Goal: Navigation & Orientation: Understand site structure

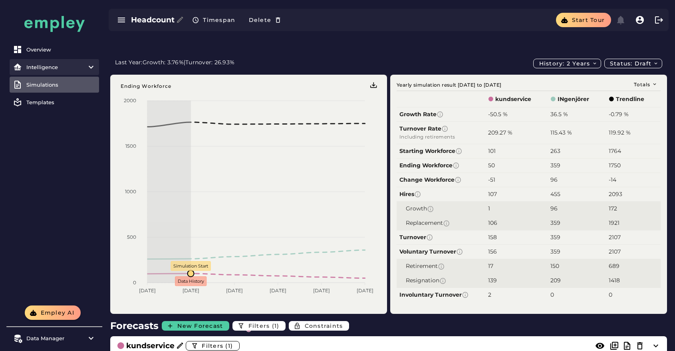
click at [59, 62] on item\) "Intelligence" at bounding box center [55, 67] width 90 height 16
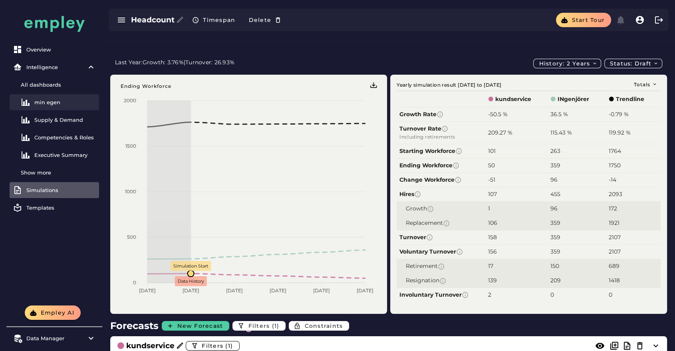
click at [62, 105] on div "min egen" at bounding box center [65, 102] width 62 height 6
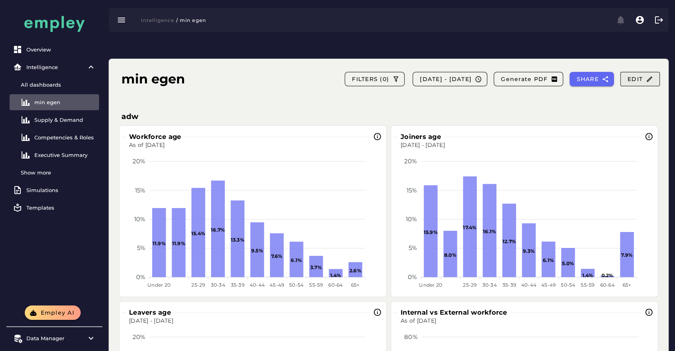
click at [657, 72] on button "Edit" at bounding box center [641, 79] width 40 height 14
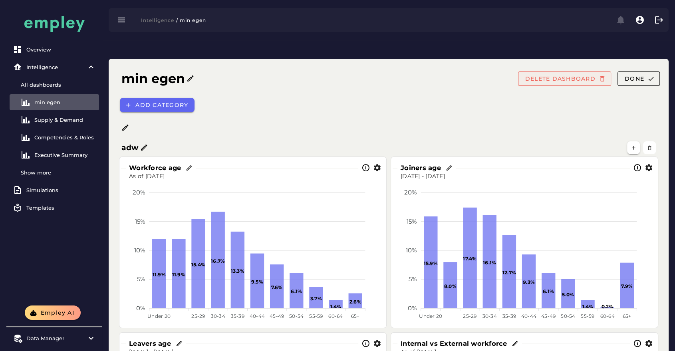
click at [579, 75] on span "DELETE DASHBOARD" at bounding box center [560, 78] width 71 height 7
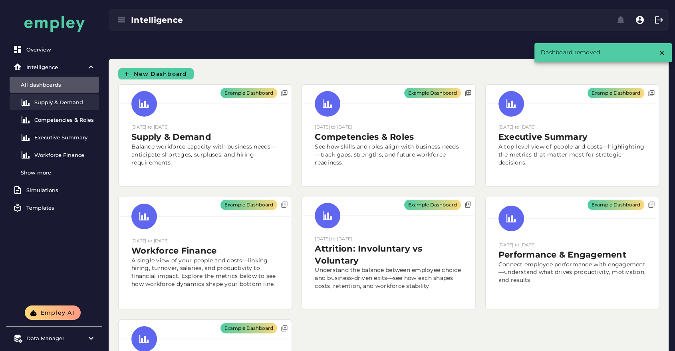
click at [64, 104] on div "Supply & Demand" at bounding box center [65, 102] width 62 height 6
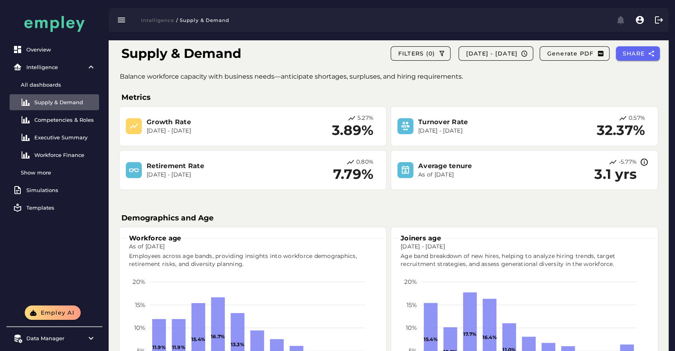
scroll to position [32, 0]
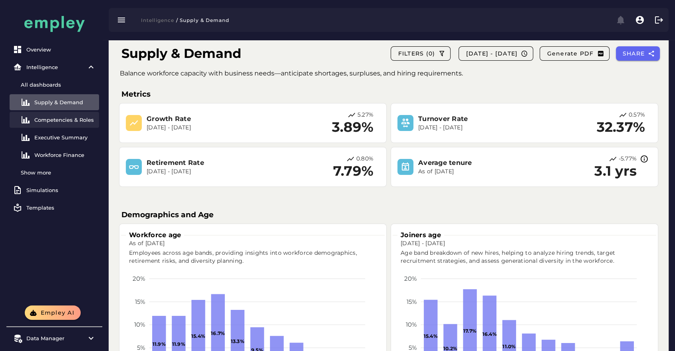
click at [60, 116] on link "Competencies & Roles" at bounding box center [55, 120] width 90 height 16
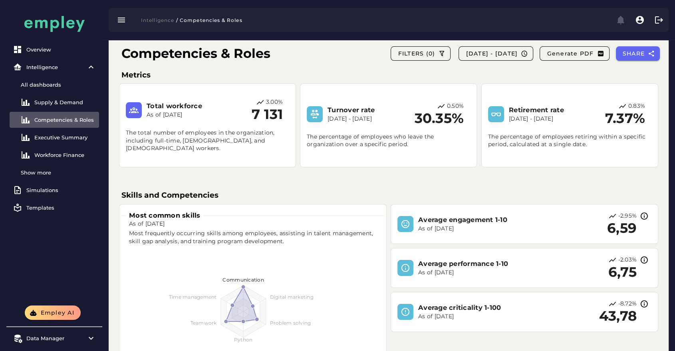
scroll to position [52, 0]
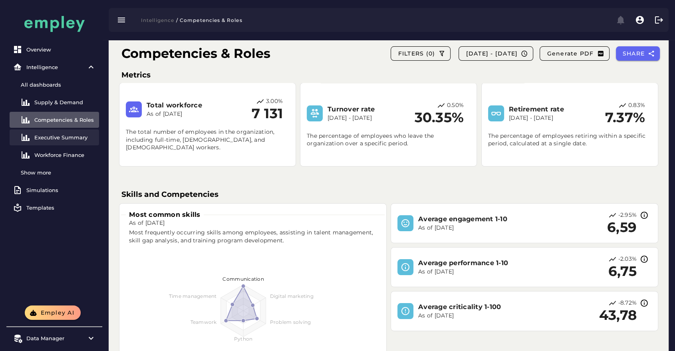
click at [87, 137] on div "Executive Summary" at bounding box center [65, 137] width 62 height 6
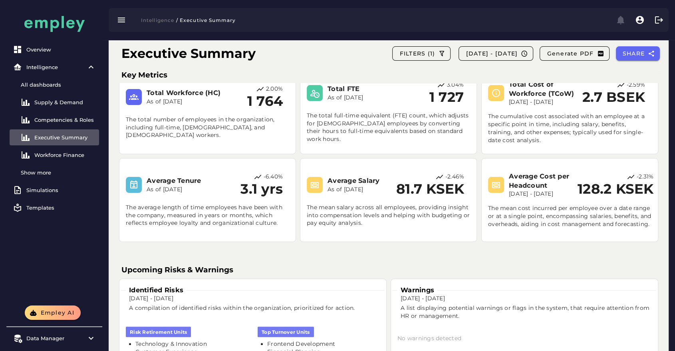
scroll to position [64, 0]
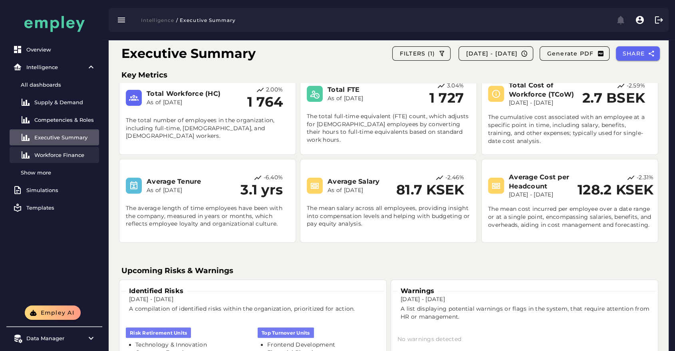
click at [89, 155] on div "Workforce Finance" at bounding box center [65, 155] width 62 height 6
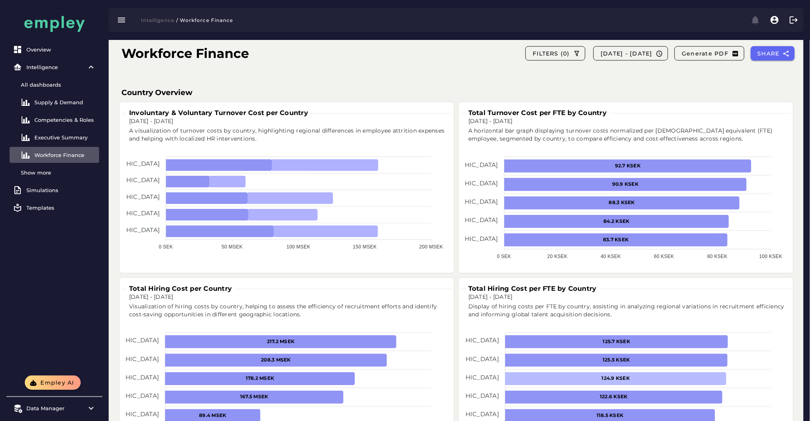
scroll to position [497, 0]
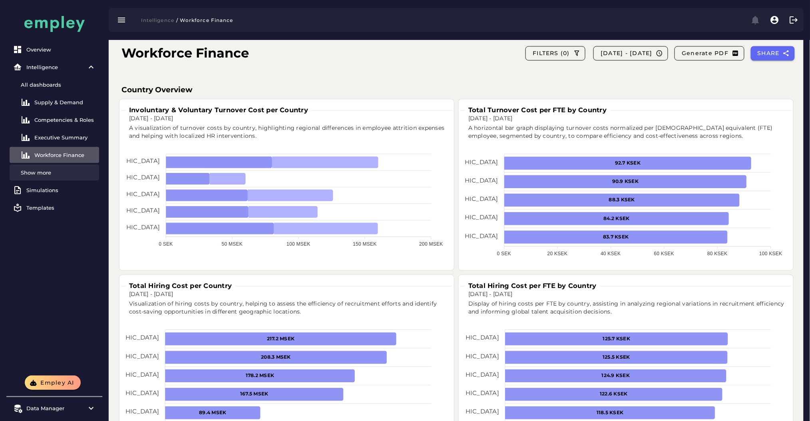
click at [54, 175] on div "Show more" at bounding box center [58, 172] width 75 height 6
click at [68, 185] on link "Performance & Engagement" at bounding box center [55, 190] width 90 height 16
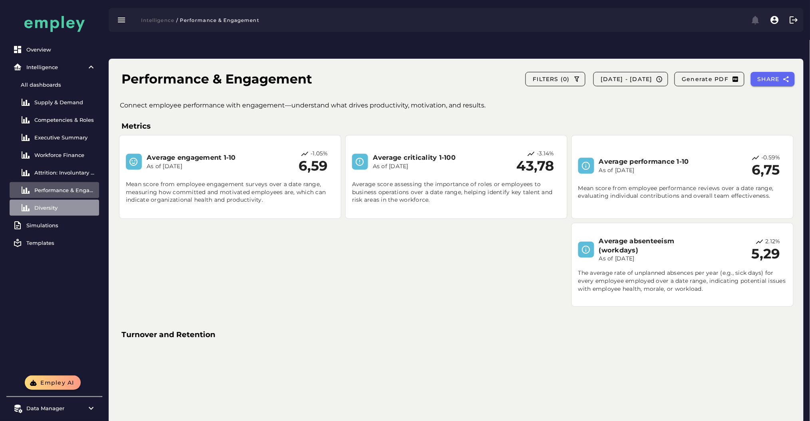
click at [41, 201] on link "Diversity" at bounding box center [55, 208] width 90 height 16
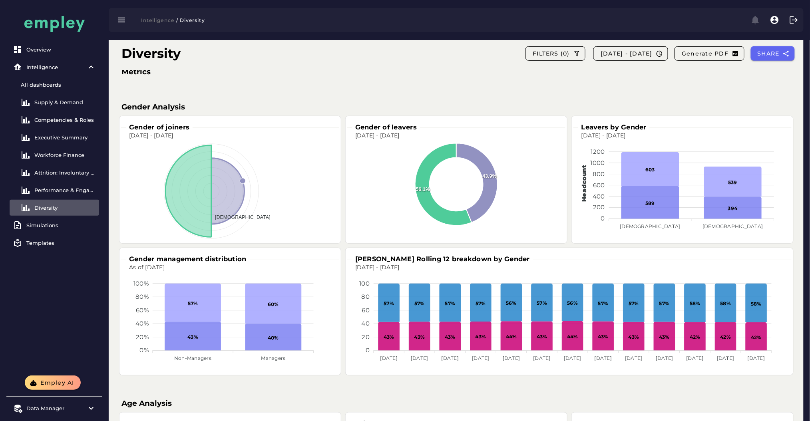
scroll to position [97, 0]
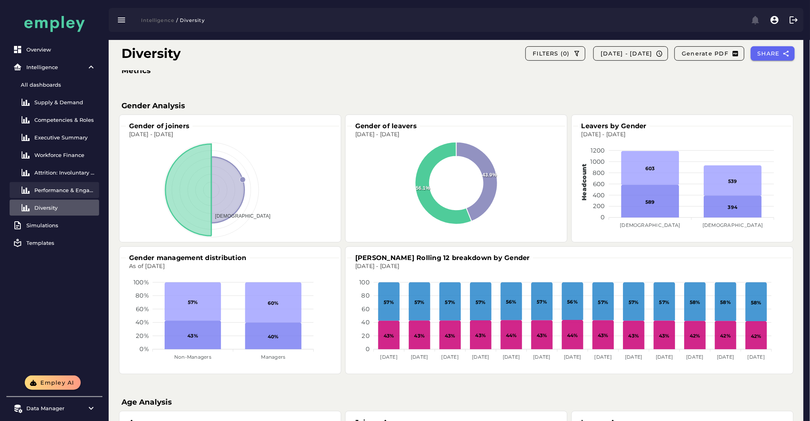
click at [63, 186] on link "Performance & Engagement" at bounding box center [55, 190] width 90 height 16
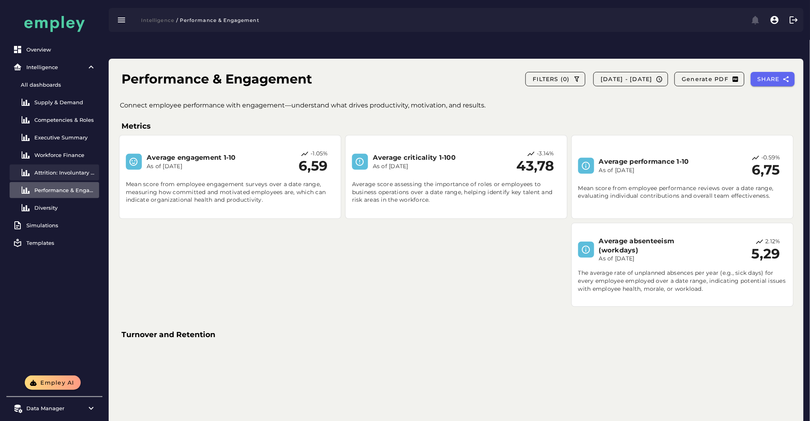
click at [66, 169] on div "Attrition: Involuntary vs Voluntary" at bounding box center [65, 172] width 62 height 6
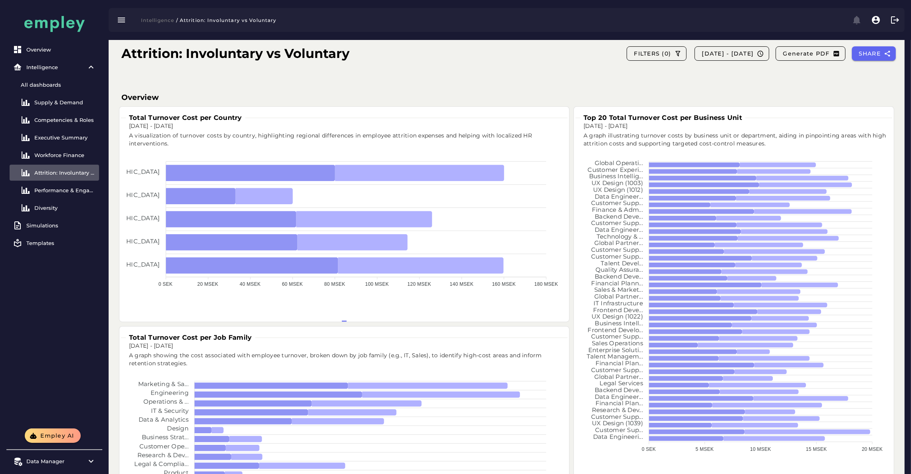
scroll to position [150, 0]
click at [63, 129] on link "Executive Summary" at bounding box center [55, 137] width 90 height 16
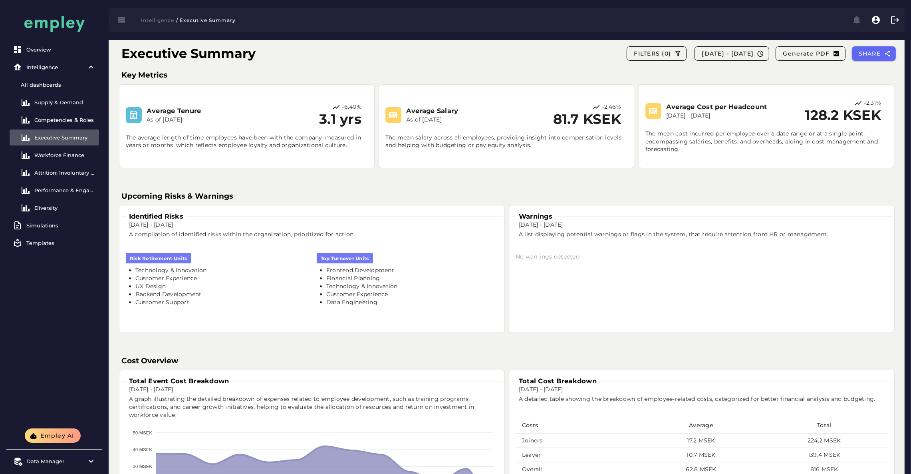
scroll to position [217, 0]
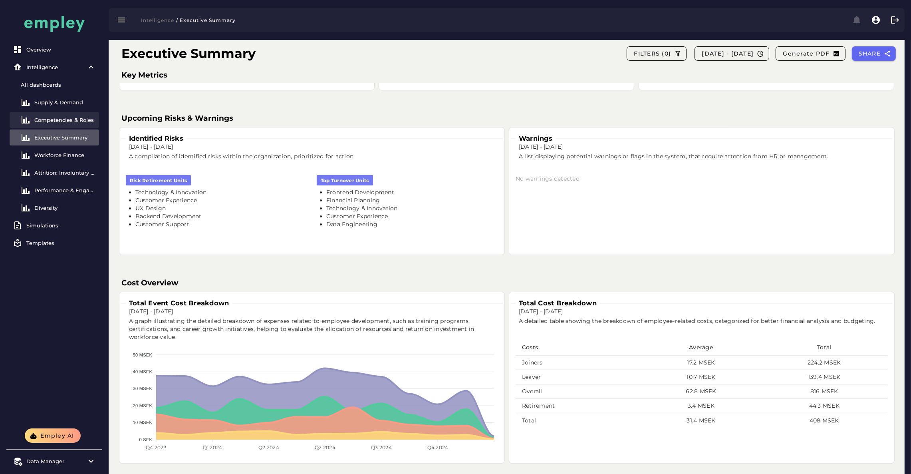
click at [78, 121] on div "Competencies & Roles" at bounding box center [65, 120] width 62 height 6
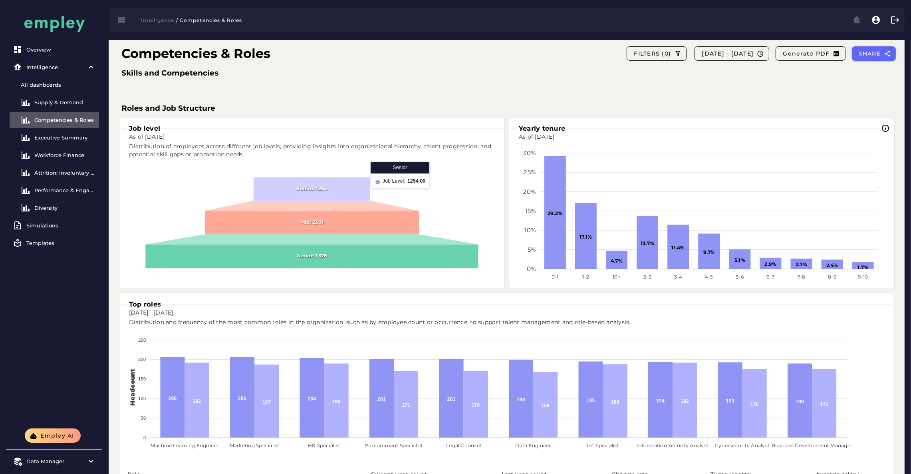
scroll to position [346, 0]
